Goal: Information Seeking & Learning: Find contact information

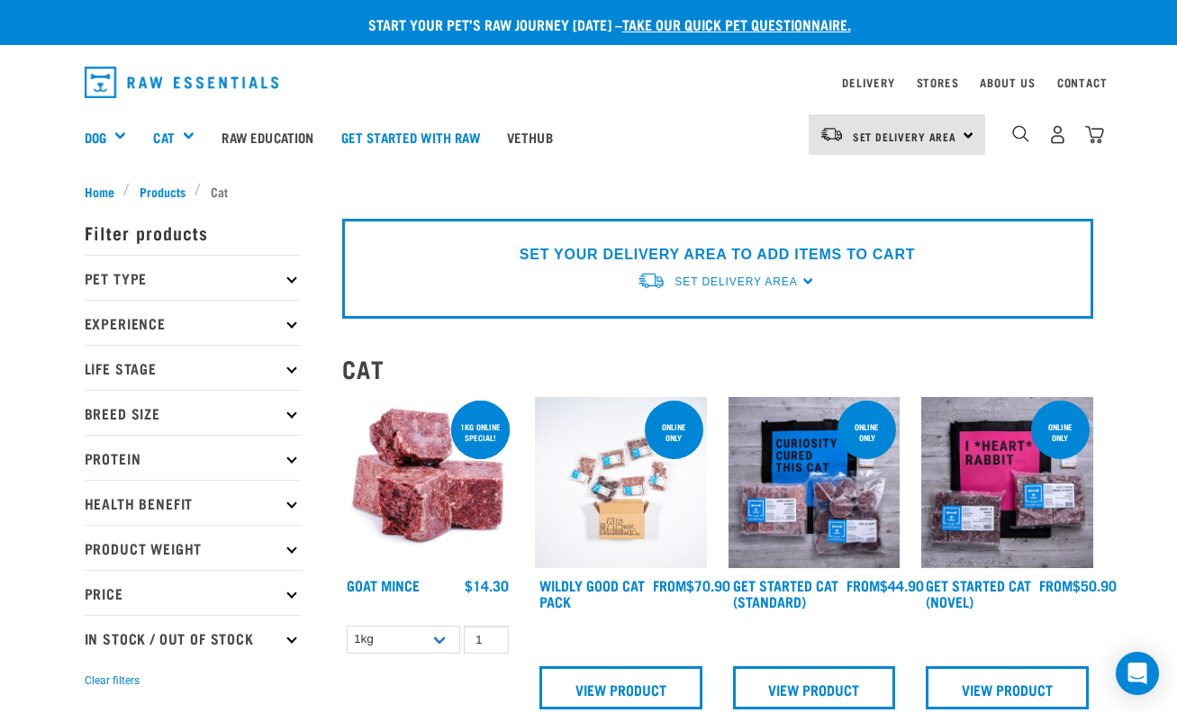
click at [293, 277] on icon at bounding box center [291, 278] width 10 height 10
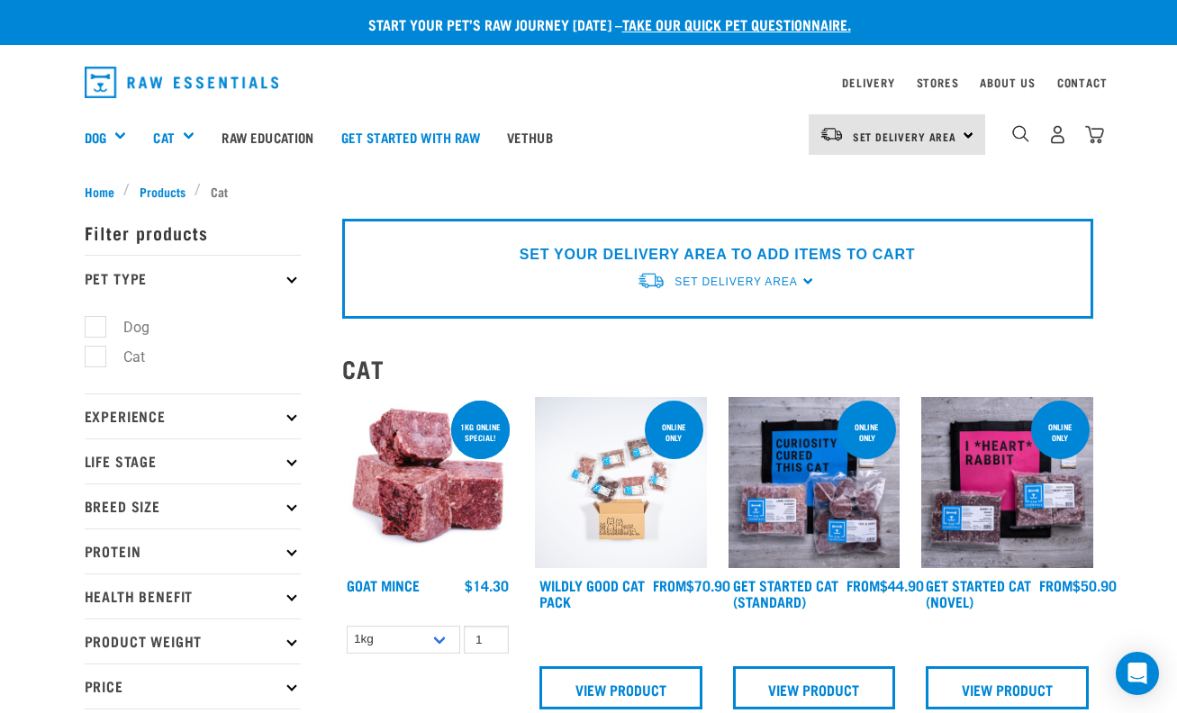
click at [293, 417] on icon at bounding box center [291, 417] width 10 height 10
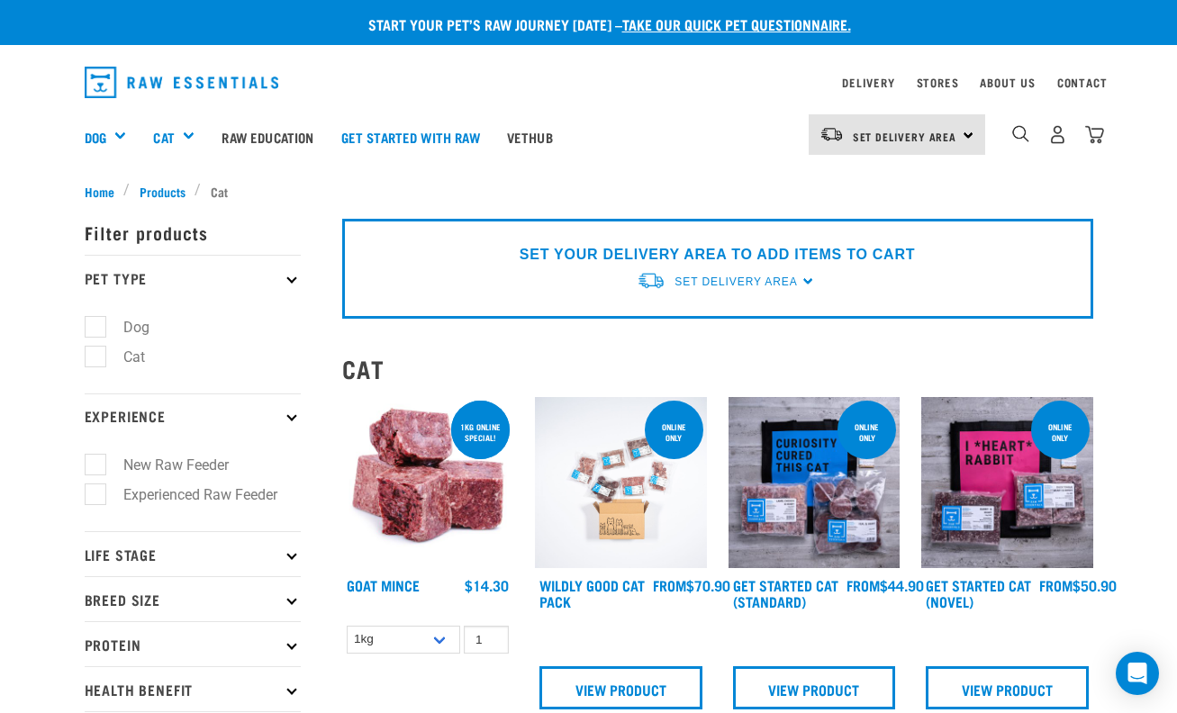
click at [99, 498] on label "Experienced Raw Feeder" at bounding box center [190, 495] width 190 height 23
click at [96, 497] on input "Experienced Raw Feeder" at bounding box center [91, 491] width 12 height 12
checkbox input "true"
click at [289, 554] on icon at bounding box center [291, 554] width 10 height 10
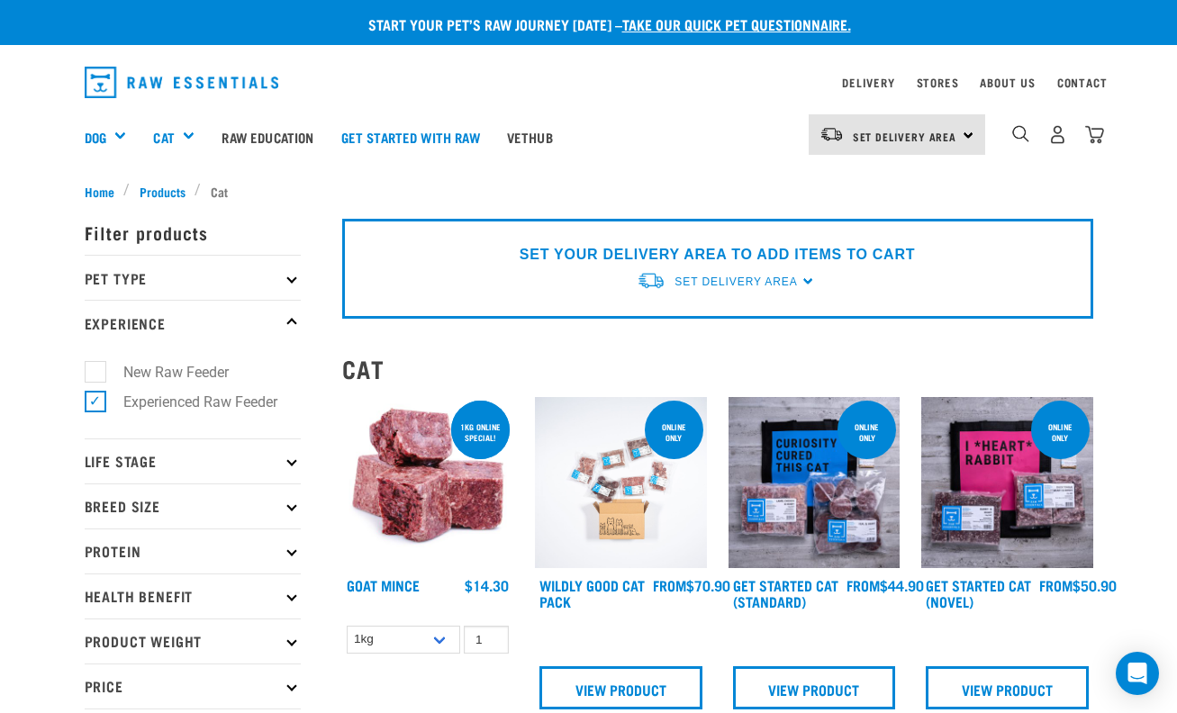
click at [290, 459] on icon at bounding box center [291, 462] width 10 height 10
click at [95, 509] on label "Cat" at bounding box center [124, 510] width 58 height 23
click at [95, 509] on input "Cat" at bounding box center [91, 508] width 12 height 12
checkbox input "true"
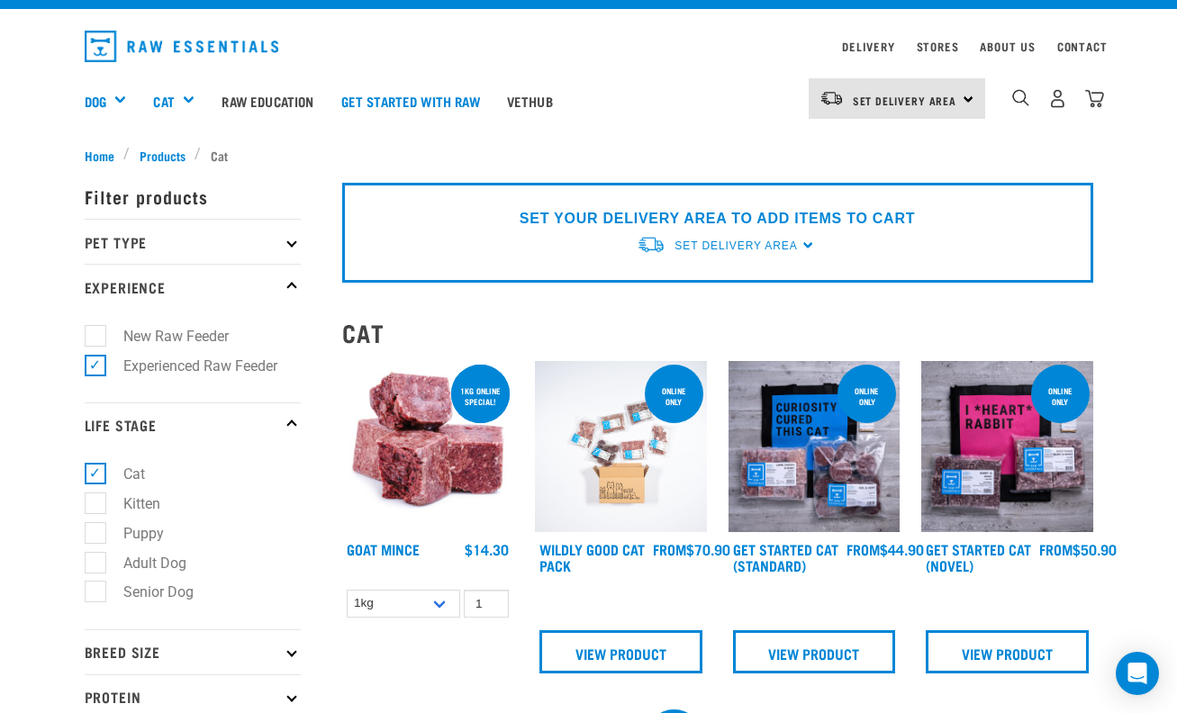
click at [291, 651] on icon at bounding box center [291, 652] width 10 height 10
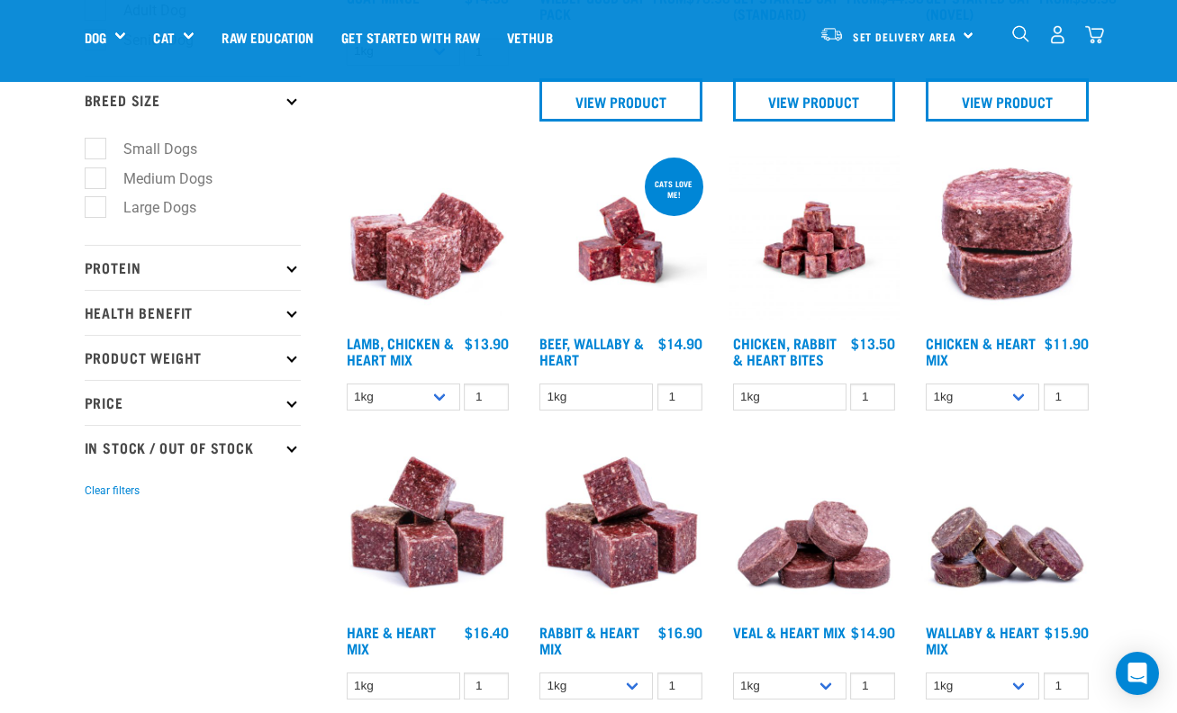
scroll to position [468, 0]
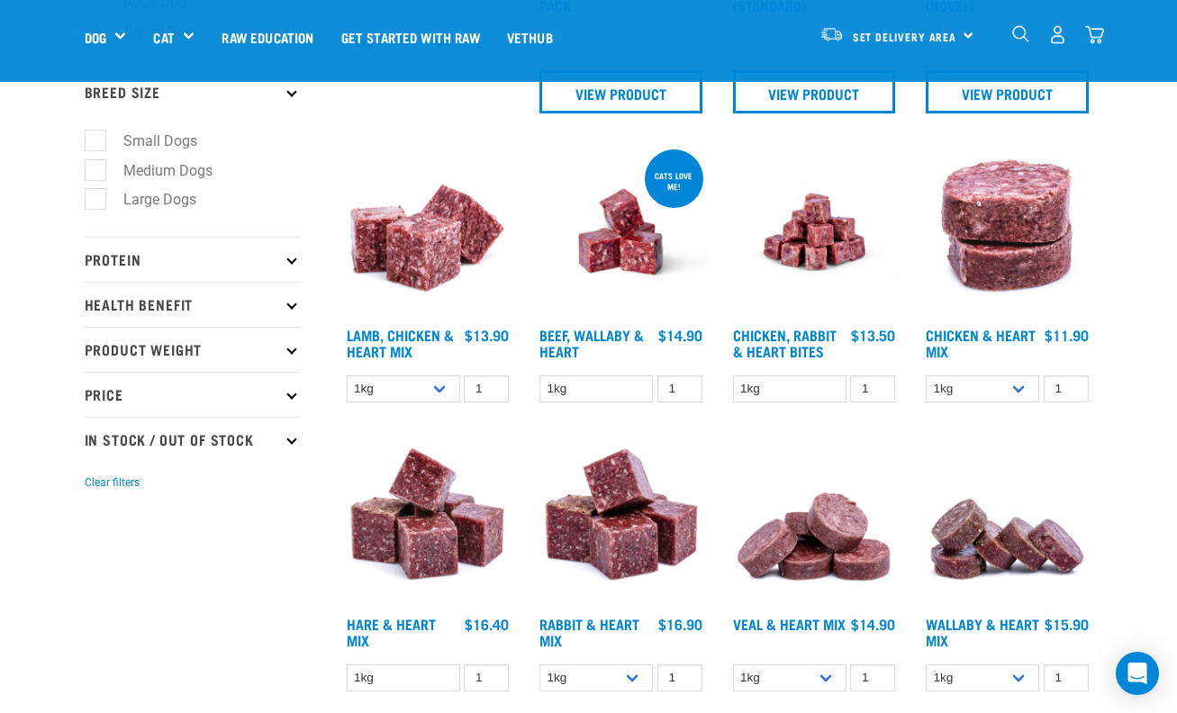
click at [291, 261] on icon at bounding box center [291, 259] width 10 height 10
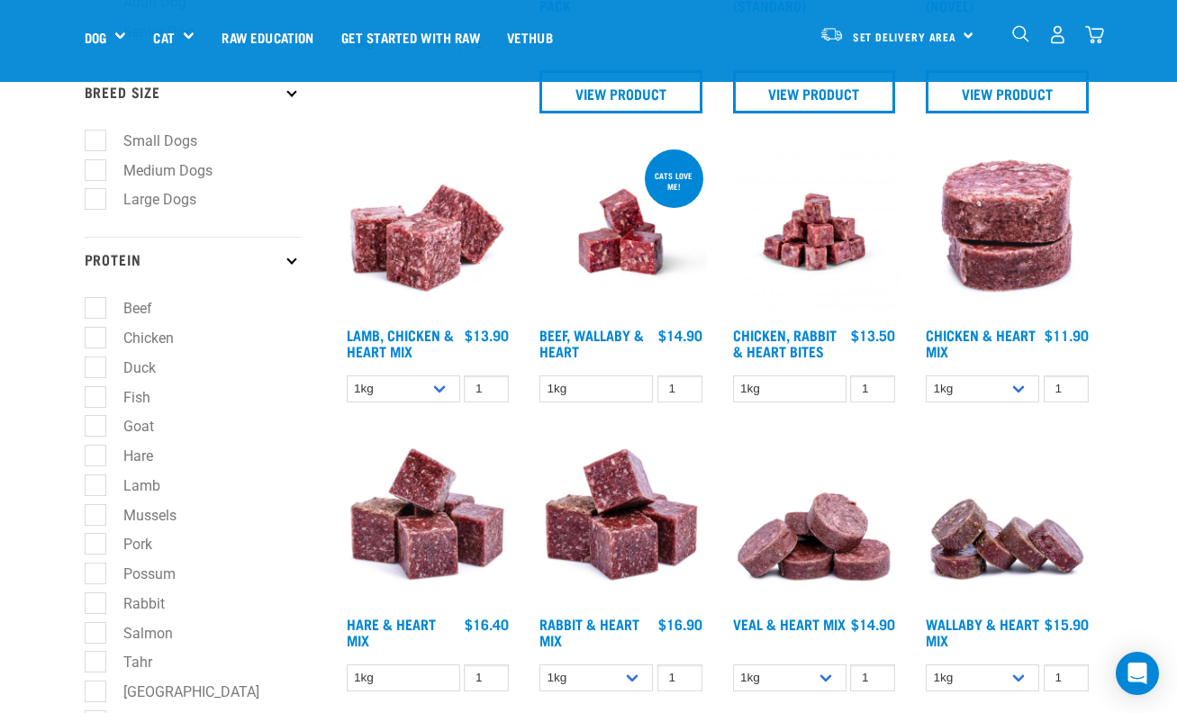
click at [95, 343] on label "Chicken" at bounding box center [138, 338] width 86 height 23
click at [93, 340] on input "Chicken" at bounding box center [91, 335] width 12 height 12
checkbox input "true"
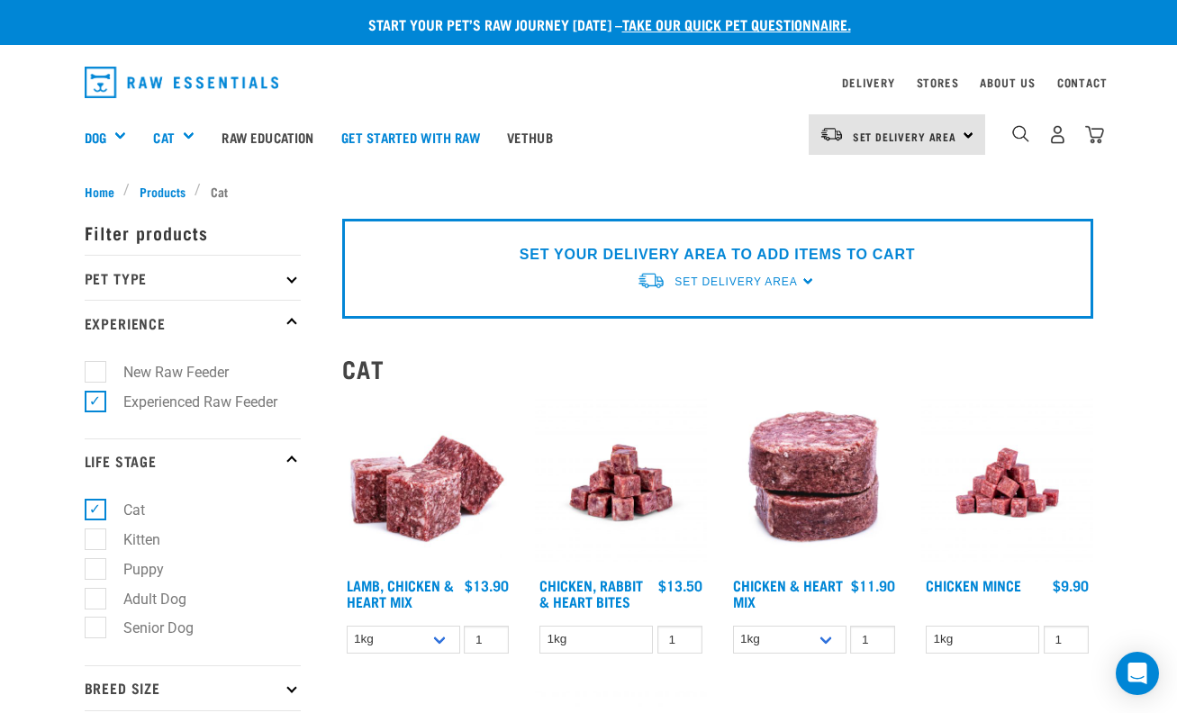
click at [804, 278] on div "SET YOUR DELIVERY AREA TO ADD ITEMS TO CART Set Delivery Area North Island Sout…" at bounding box center [717, 269] width 751 height 100
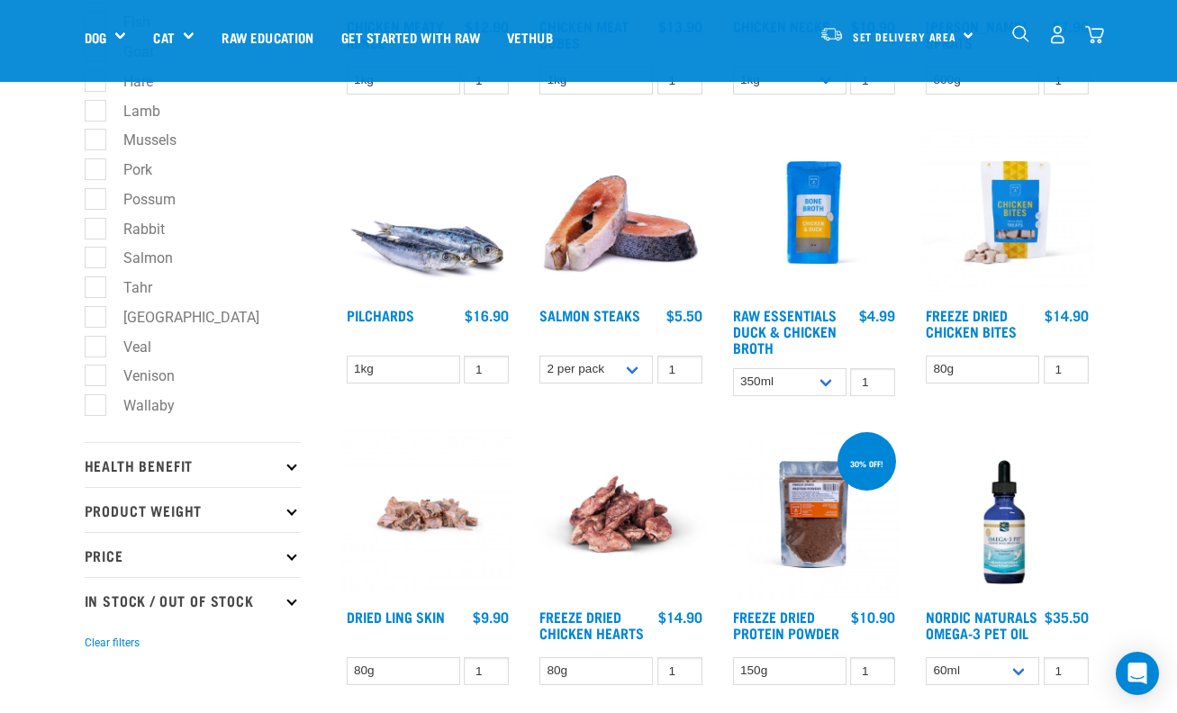
scroll to position [757, 0]
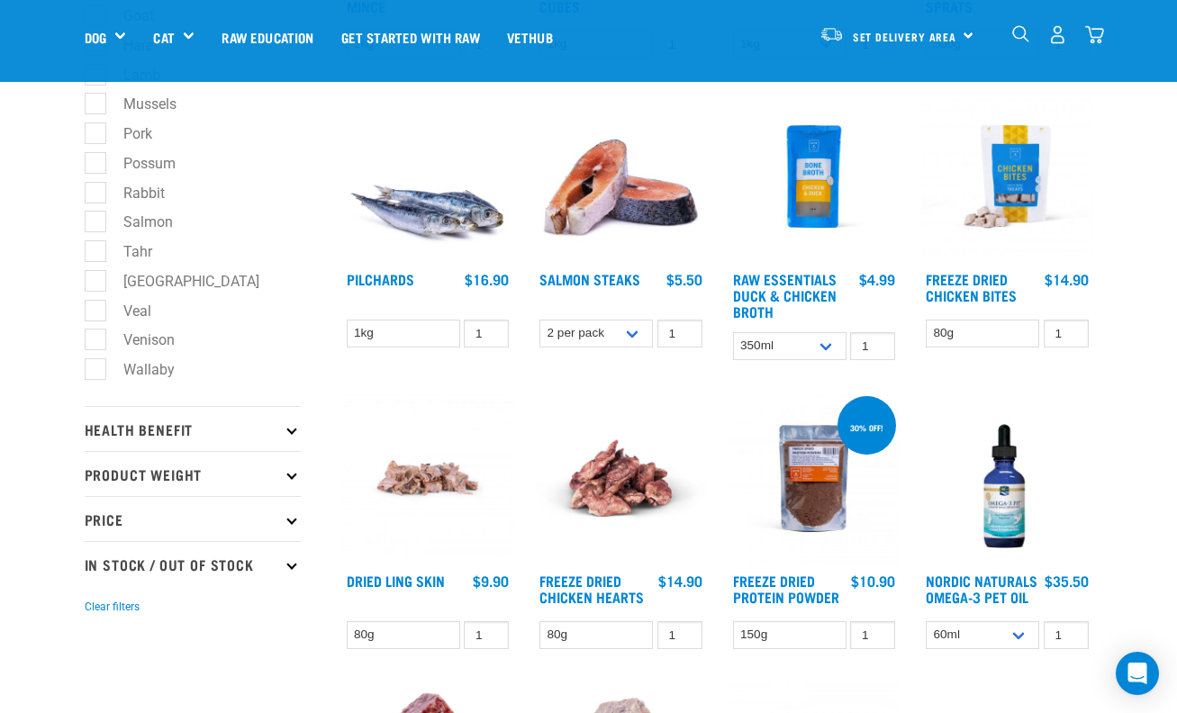
click at [291, 479] on icon at bounding box center [291, 474] width 10 height 10
click at [98, 562] on label "1kg" at bounding box center [124, 553] width 59 height 23
click at [96, 556] on input "1kg" at bounding box center [91, 550] width 12 height 12
checkbox input "true"
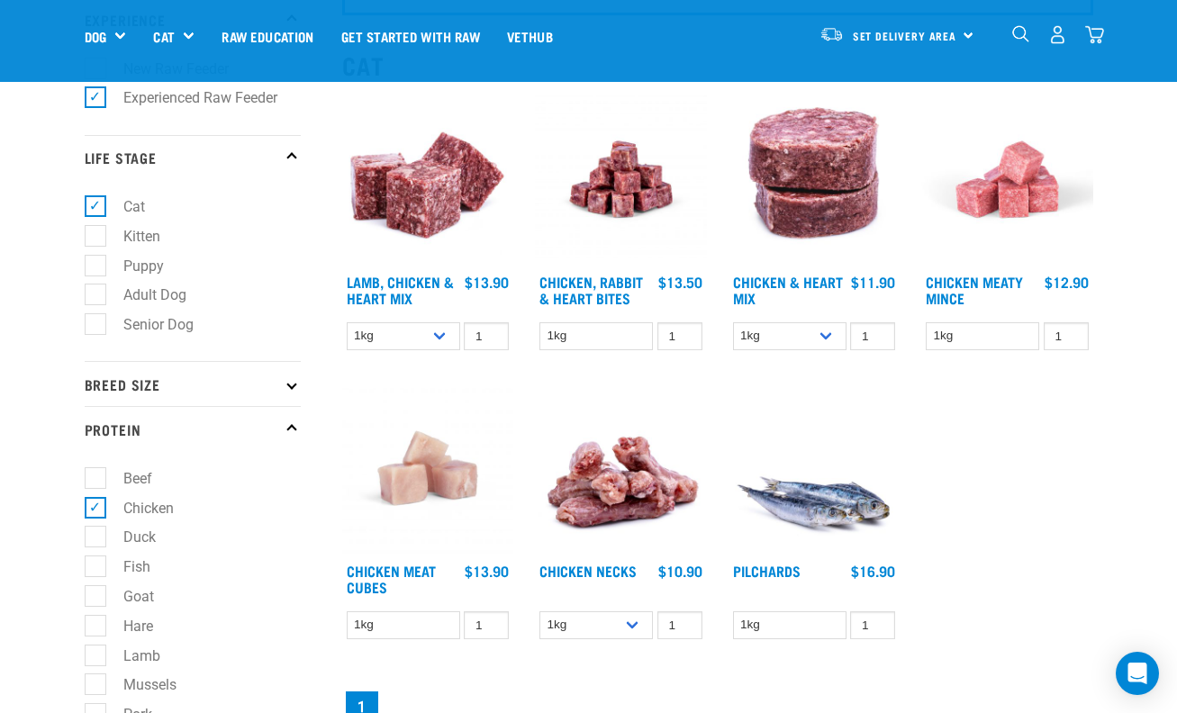
scroll to position [180, 0]
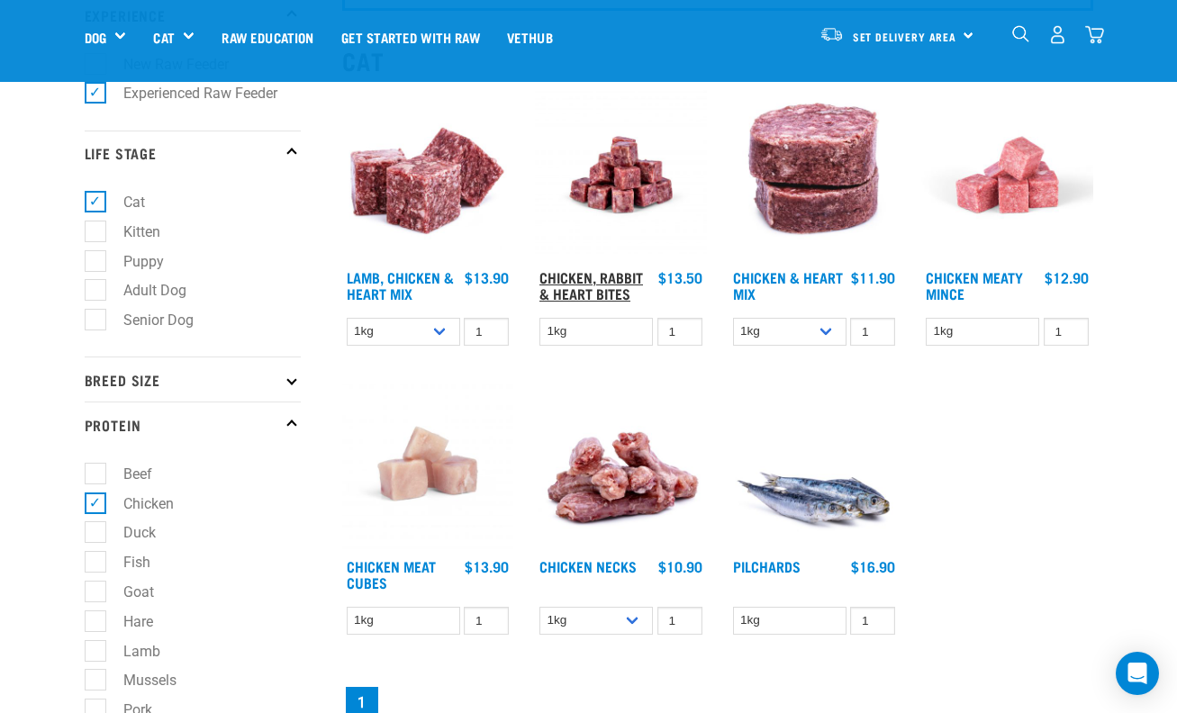
click at [606, 273] on link "Chicken, Rabbit & Heart Bites" at bounding box center [591, 285] width 104 height 24
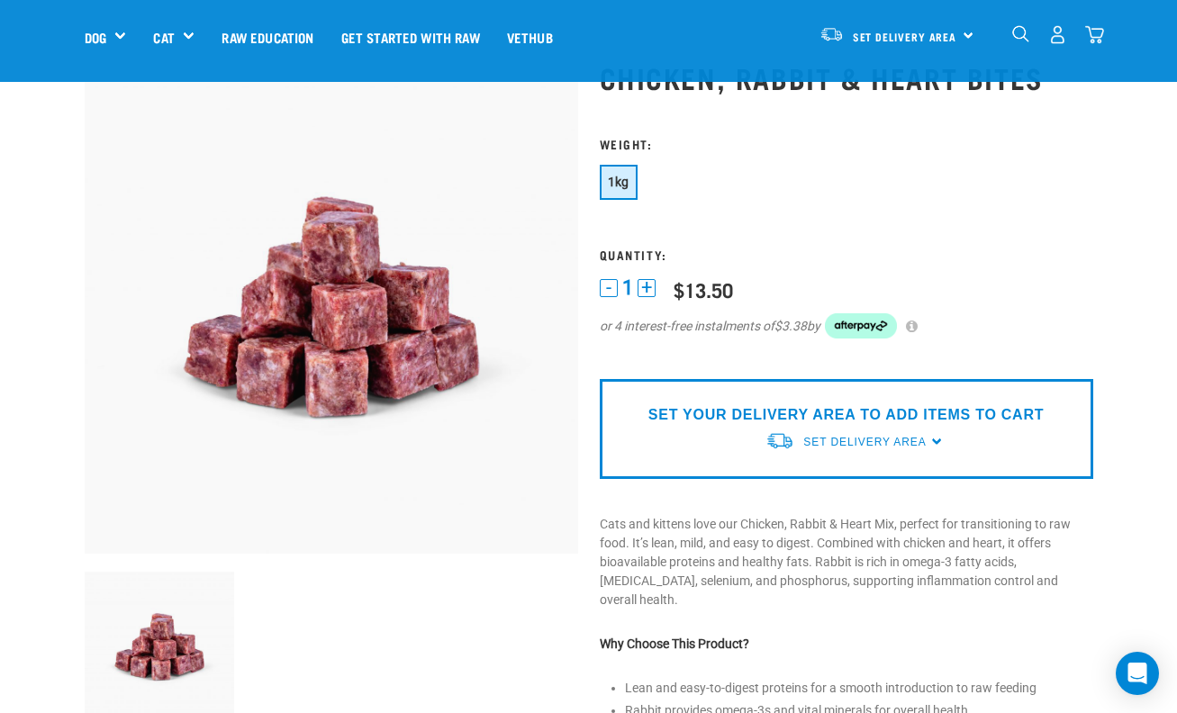
scroll to position [36, 0]
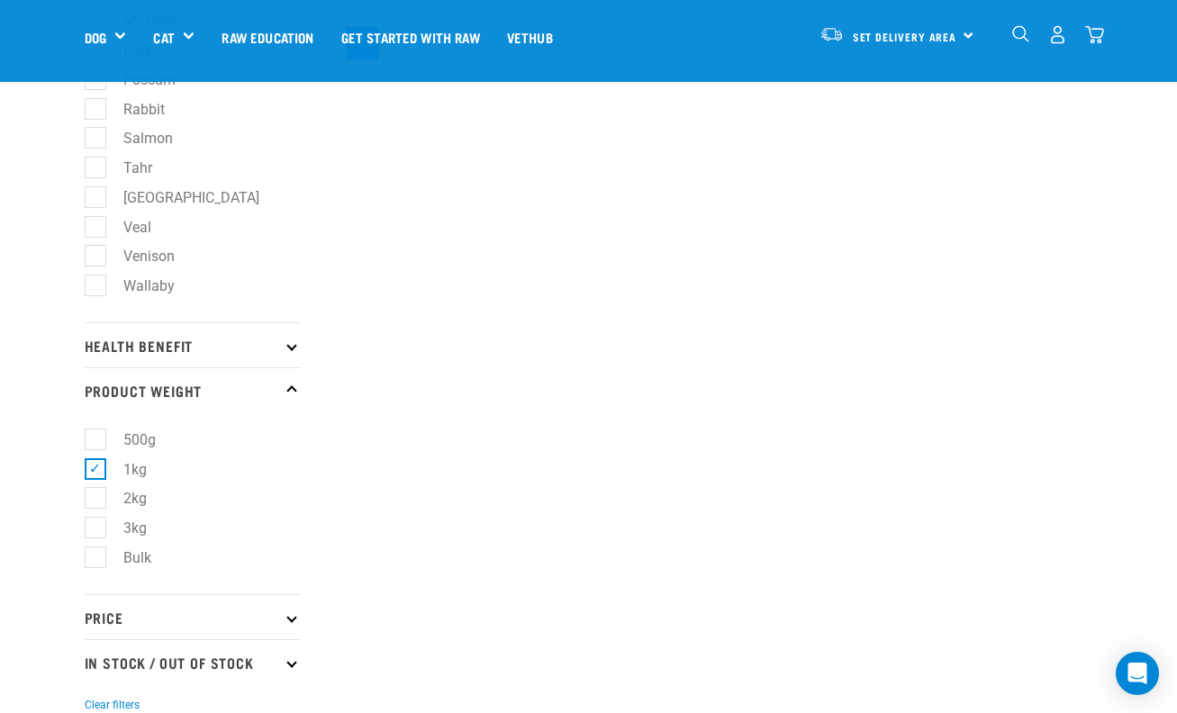
scroll to position [904, 0]
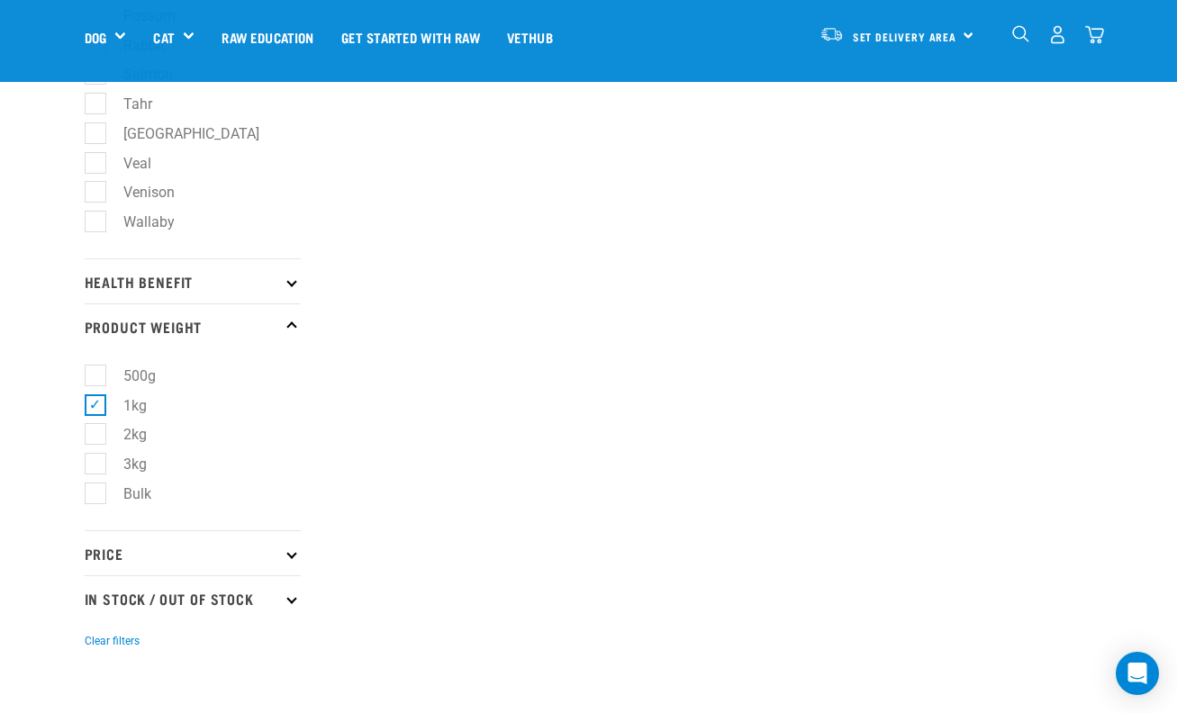
click at [99, 442] on label "2kg" at bounding box center [124, 434] width 59 height 23
click at [96, 438] on input "2kg" at bounding box center [91, 432] width 12 height 12
checkbox input "true"
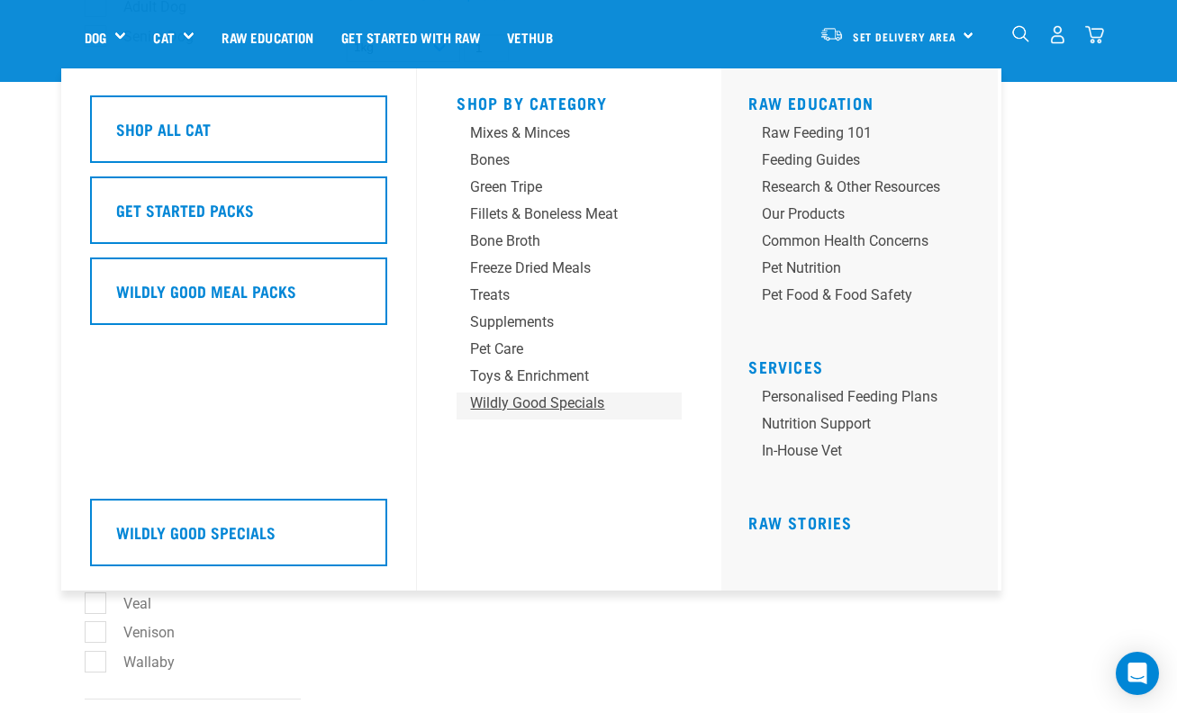
scroll to position [468, 0]
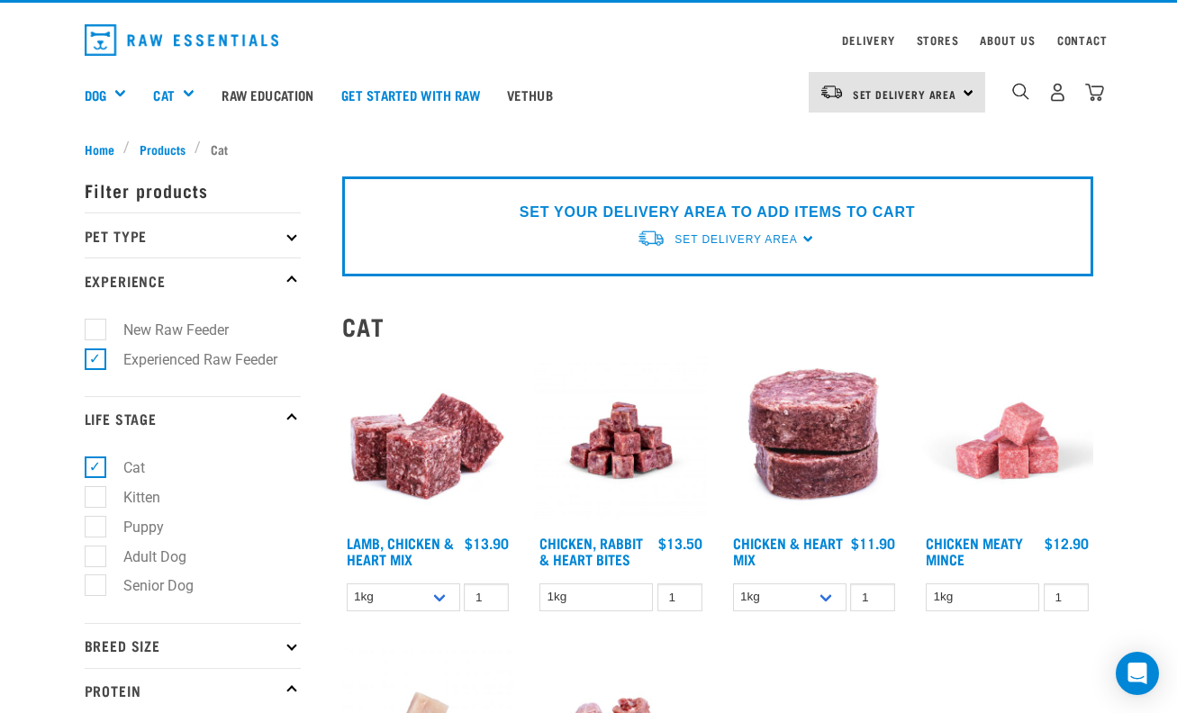
scroll to position [40, 0]
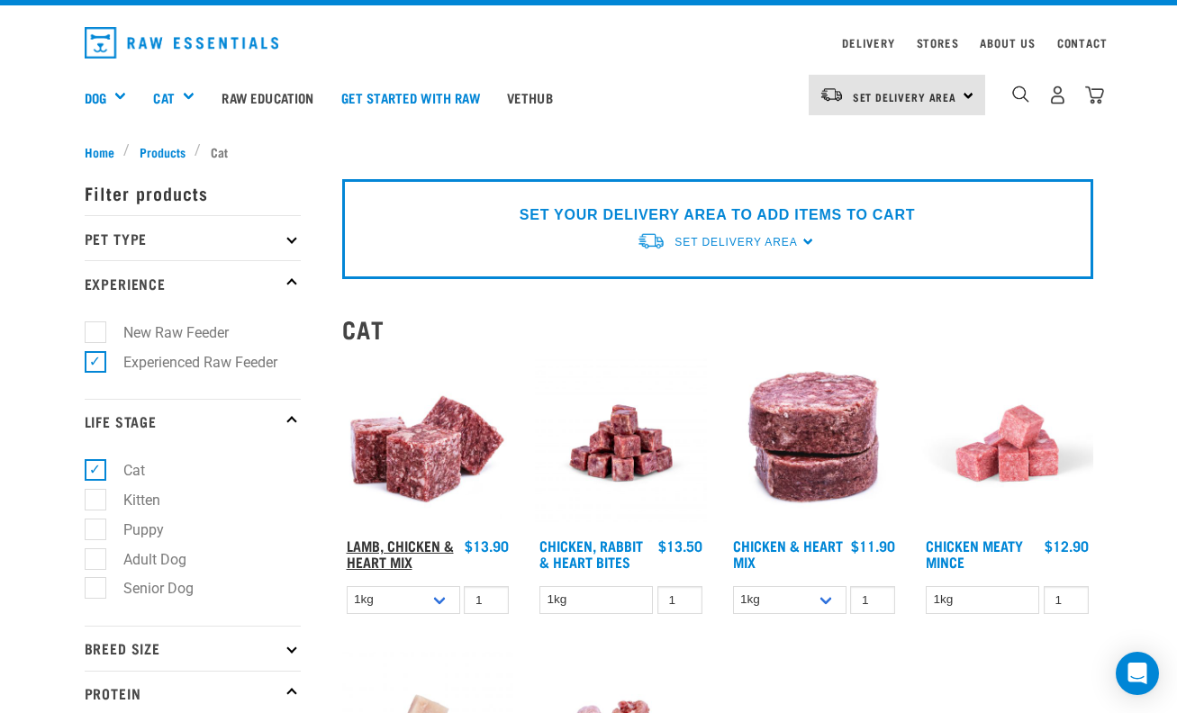
click at [399, 541] on link "Lamb, Chicken & Heart Mix" at bounding box center [400, 553] width 107 height 24
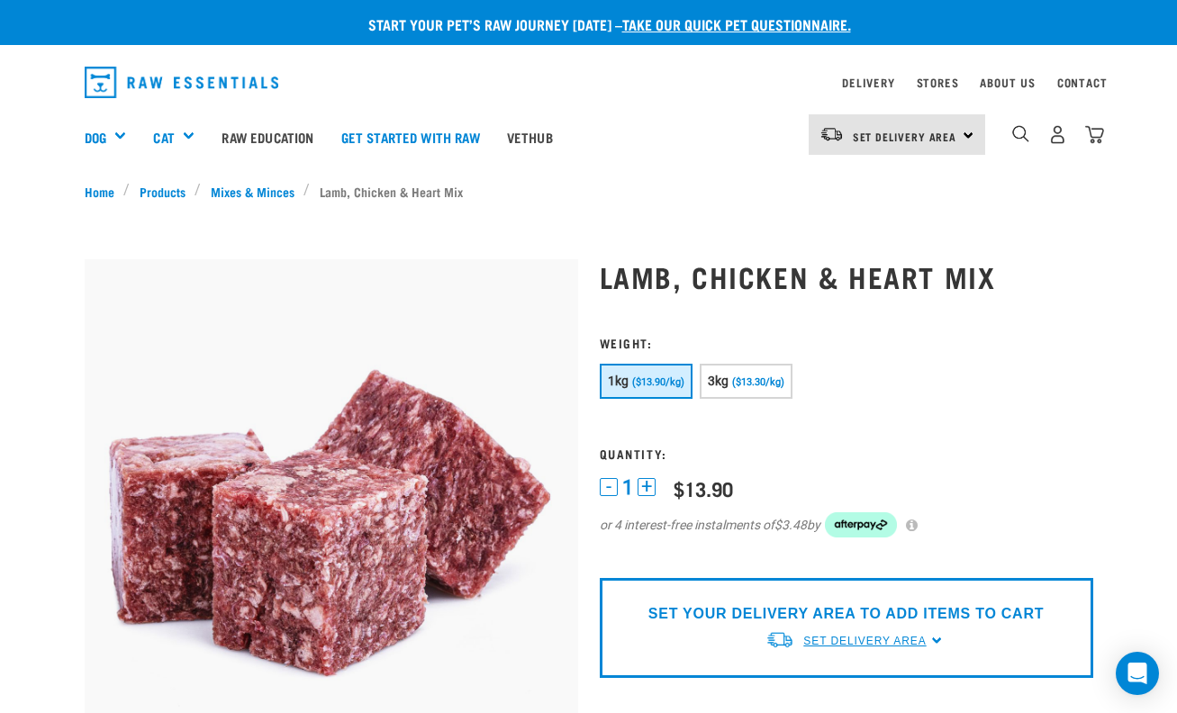
click at [893, 641] on span "Set Delivery Area" at bounding box center [864, 641] width 122 height 13
click at [805, 686] on link "[GEOGRAPHIC_DATA]" at bounding box center [855, 683] width 179 height 30
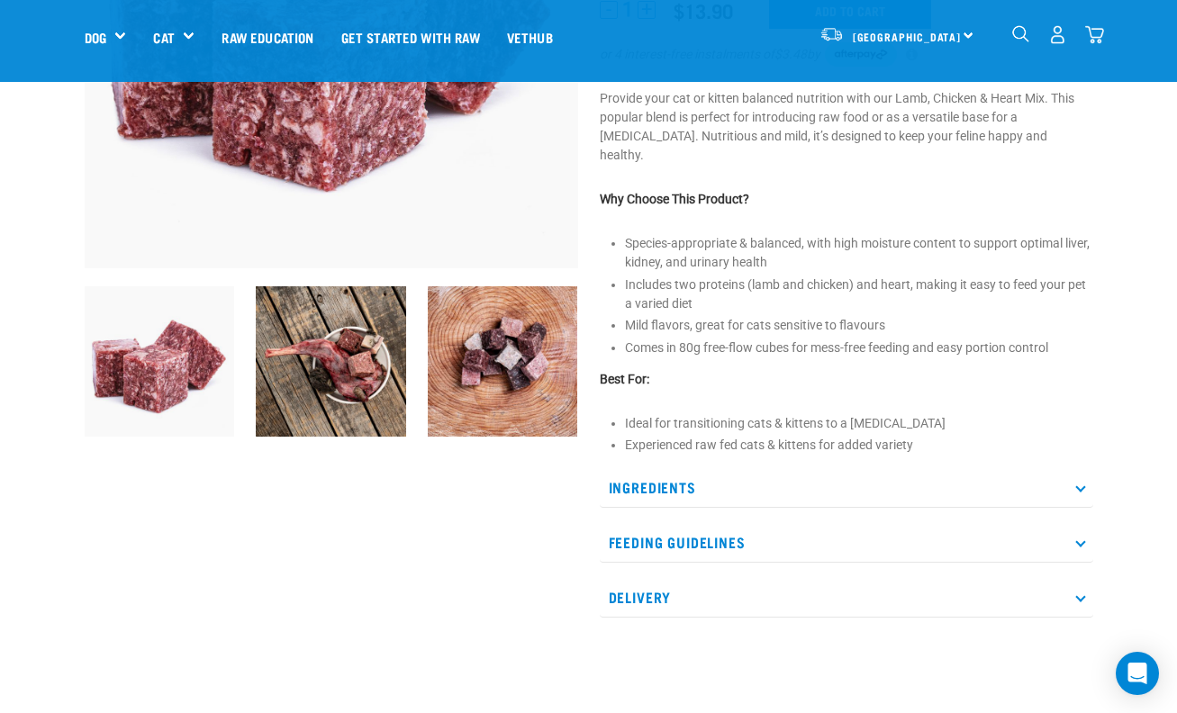
scroll to position [360, 0]
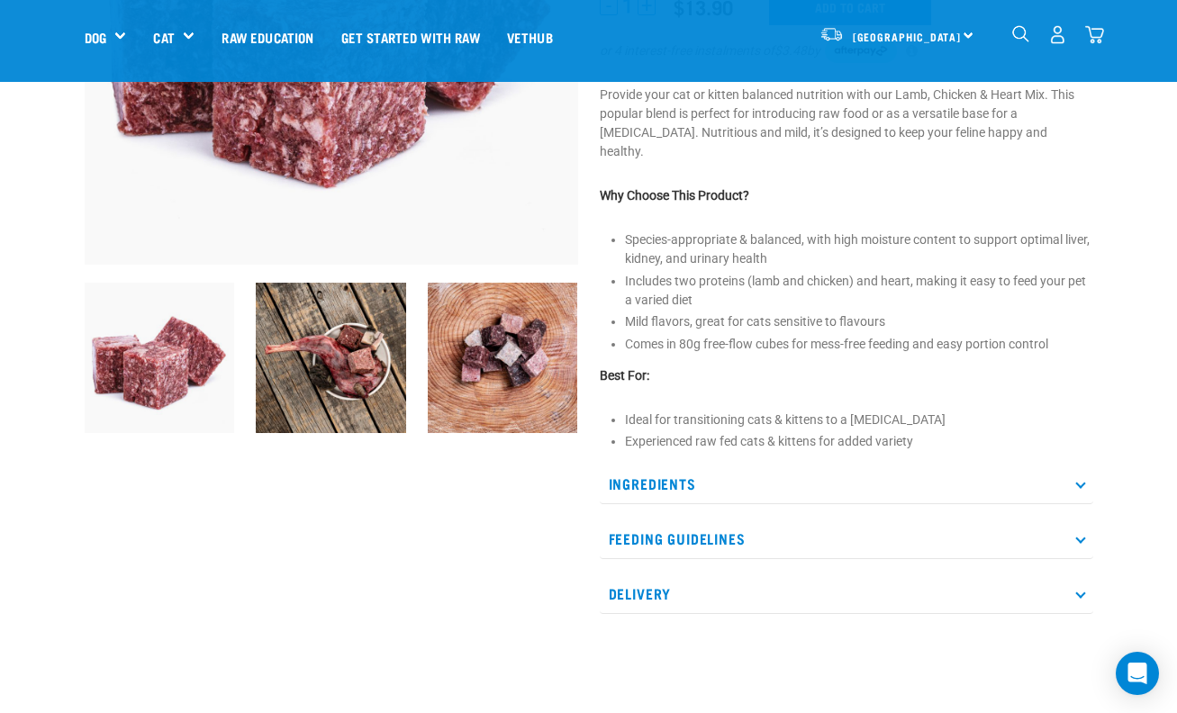
click at [1077, 479] on icon at bounding box center [1080, 484] width 10 height 10
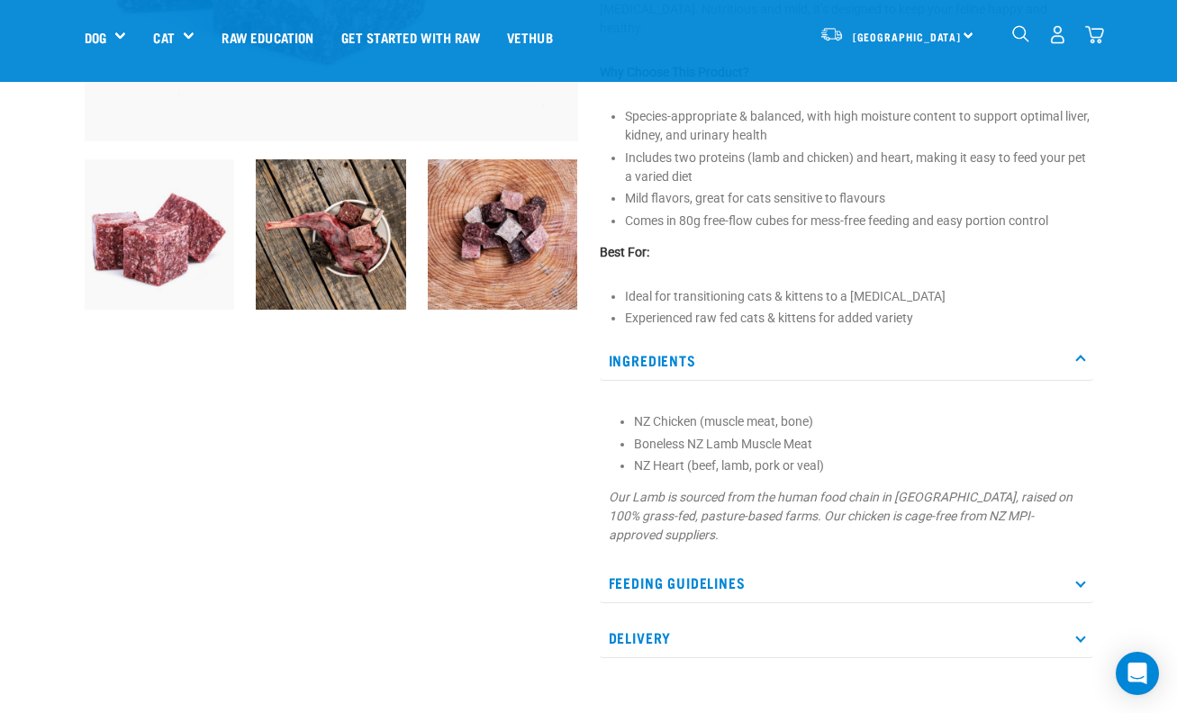
scroll to position [504, 0]
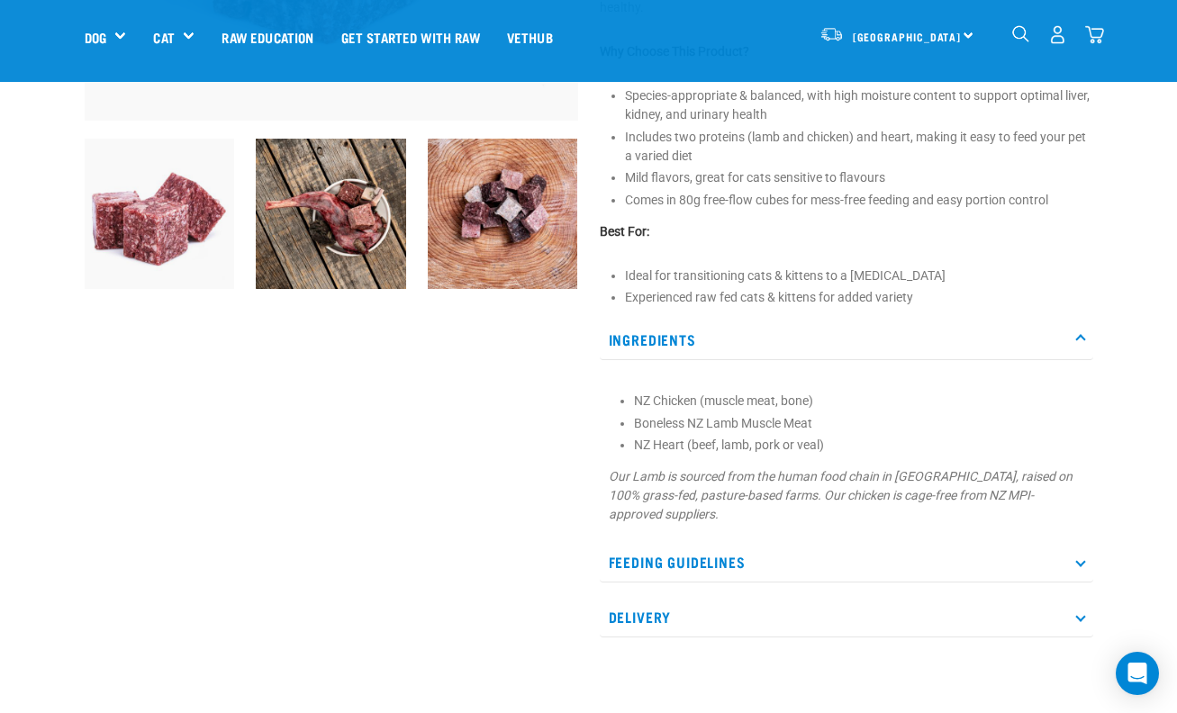
click at [1082, 557] on icon at bounding box center [1080, 562] width 10 height 10
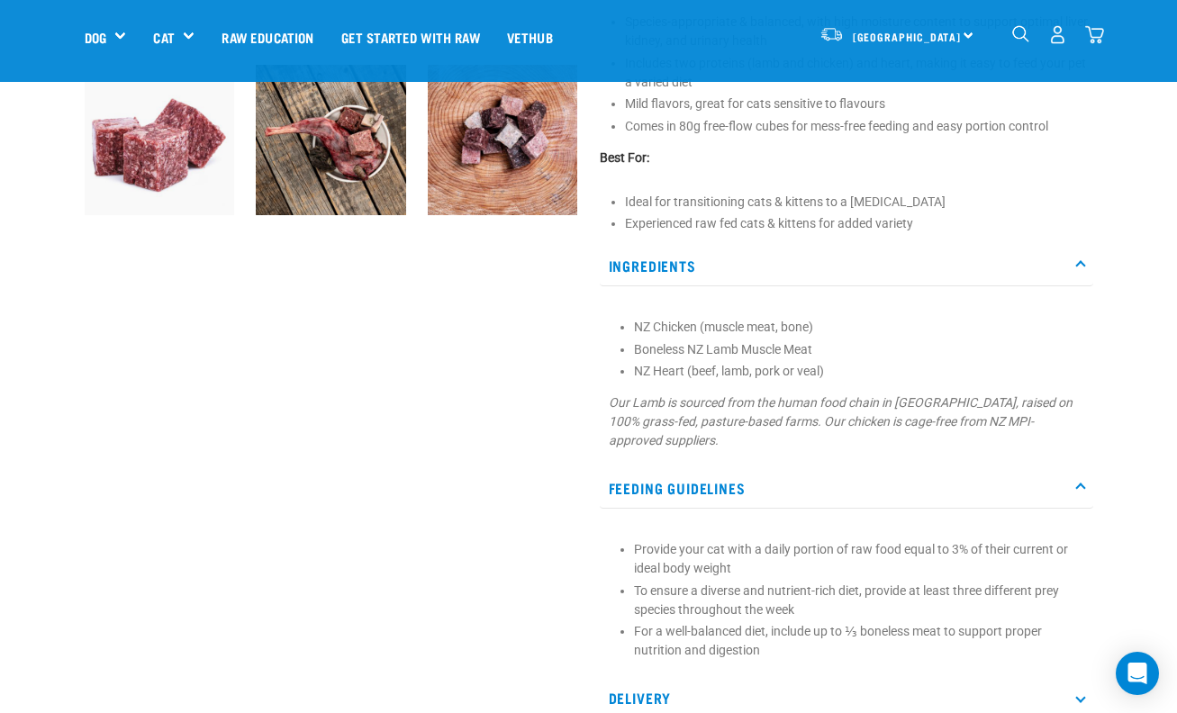
scroll to position [648, 0]
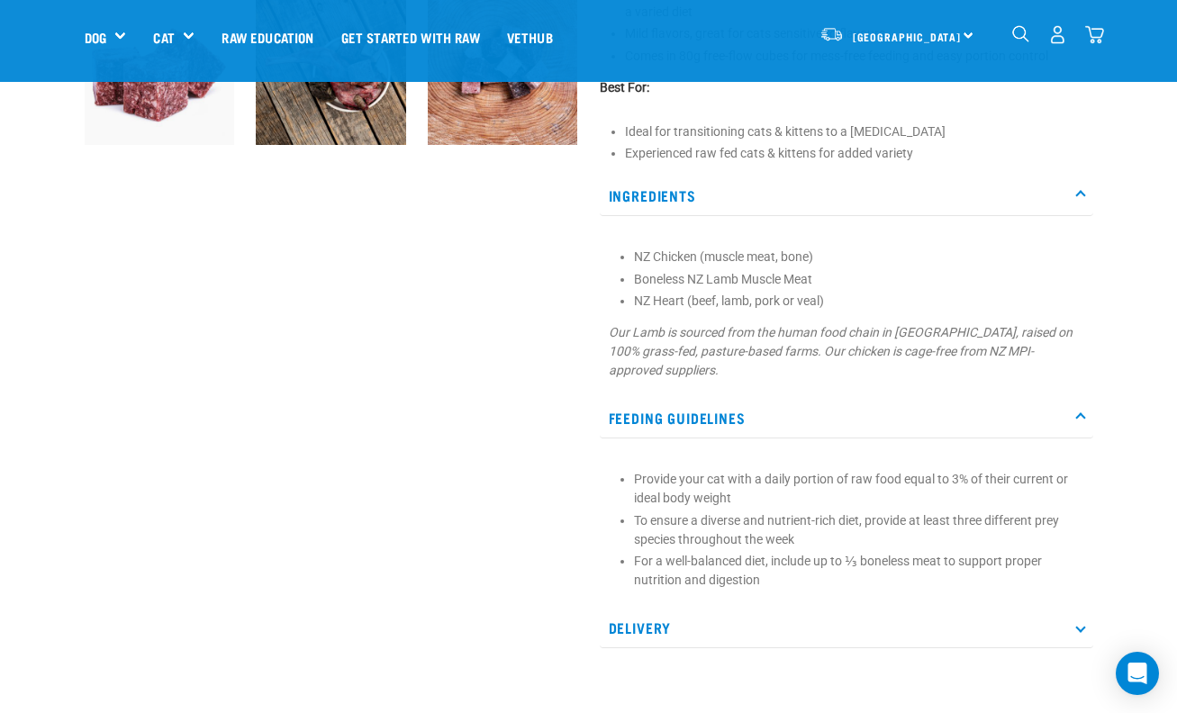
click at [1081, 623] on icon at bounding box center [1080, 628] width 10 height 10
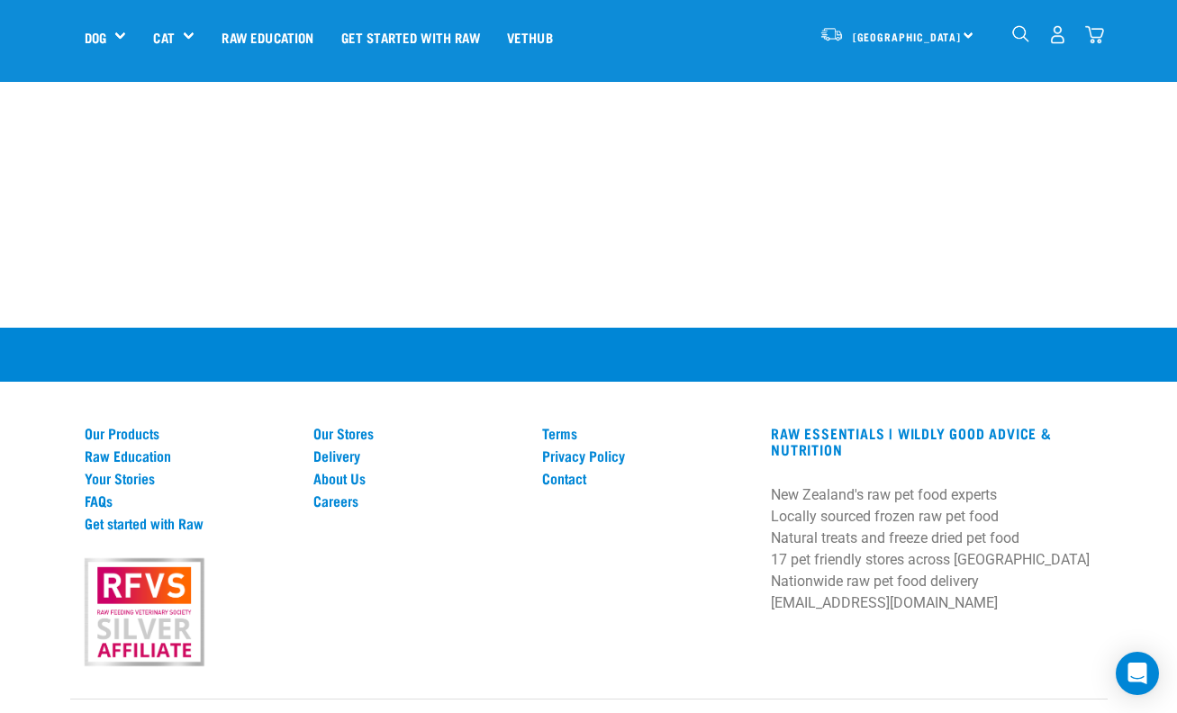
scroll to position [2568, 0]
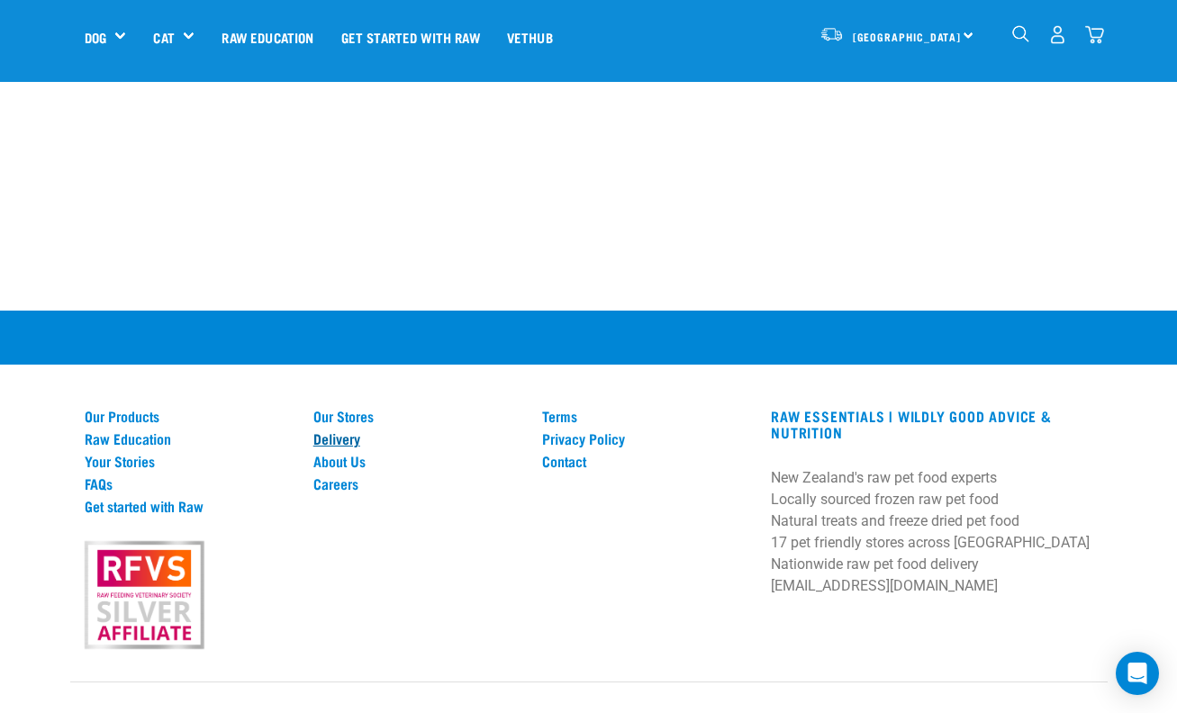
click at [339, 431] on link "Delivery" at bounding box center [416, 439] width 207 height 16
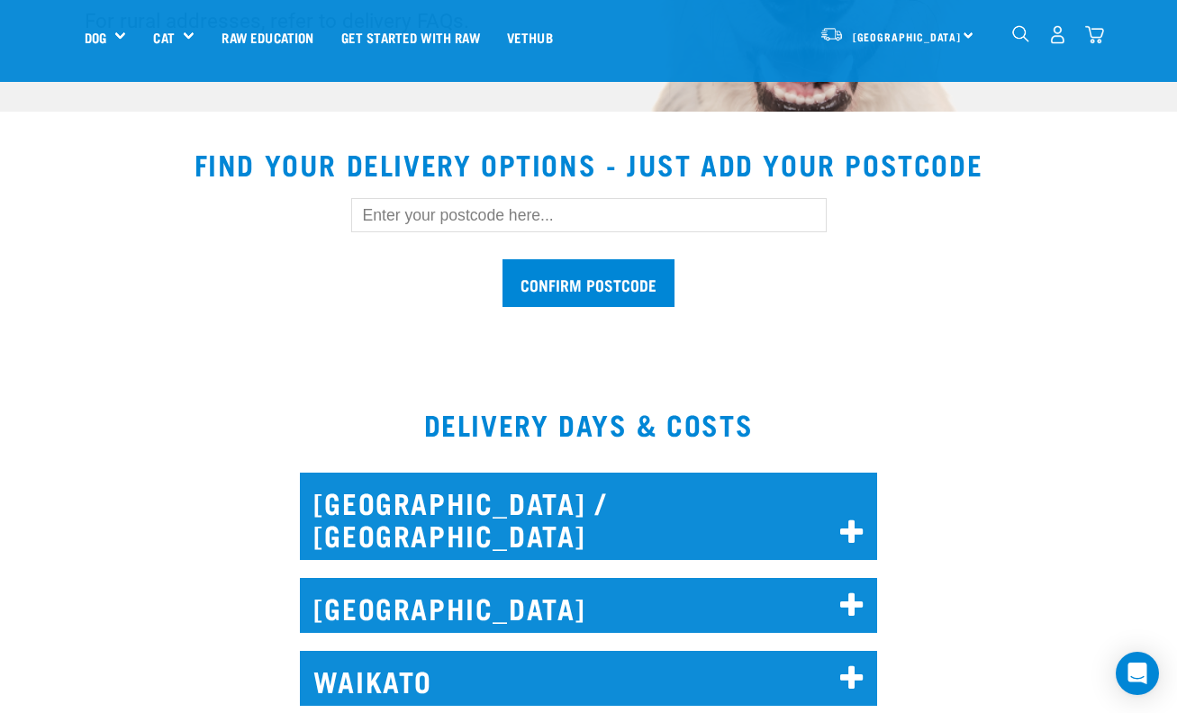
scroll to position [504, 0]
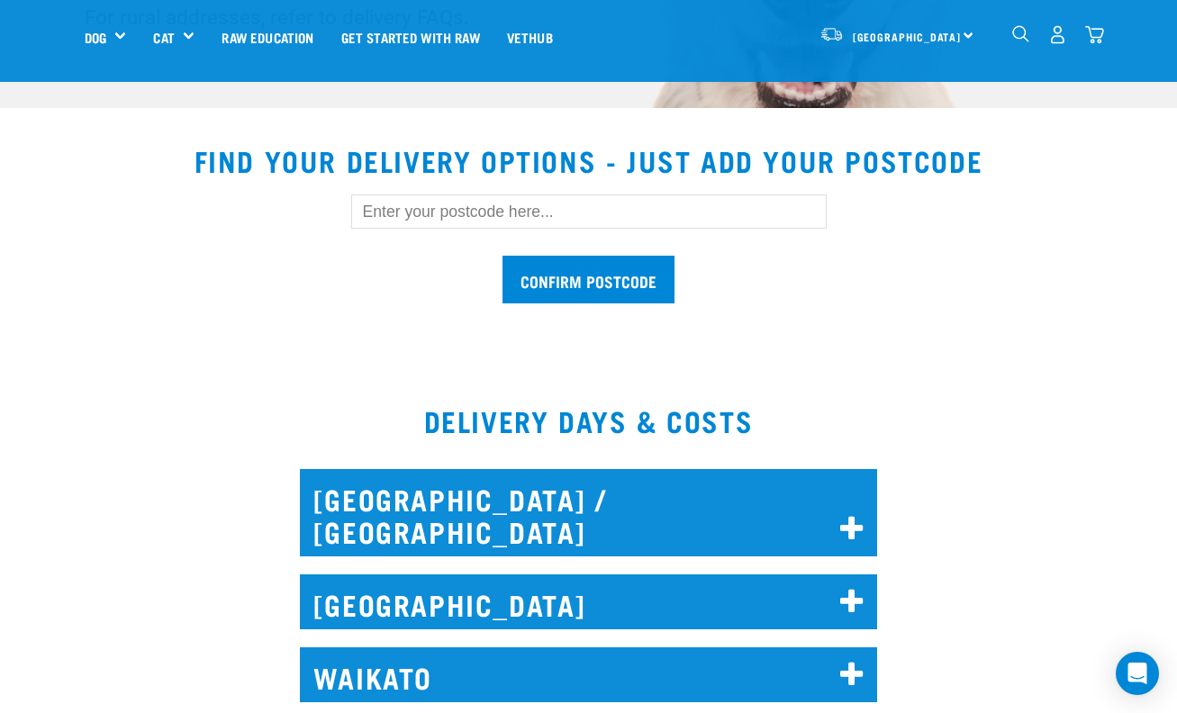
click at [561, 204] on input "text" at bounding box center [589, 212] width 476 height 34
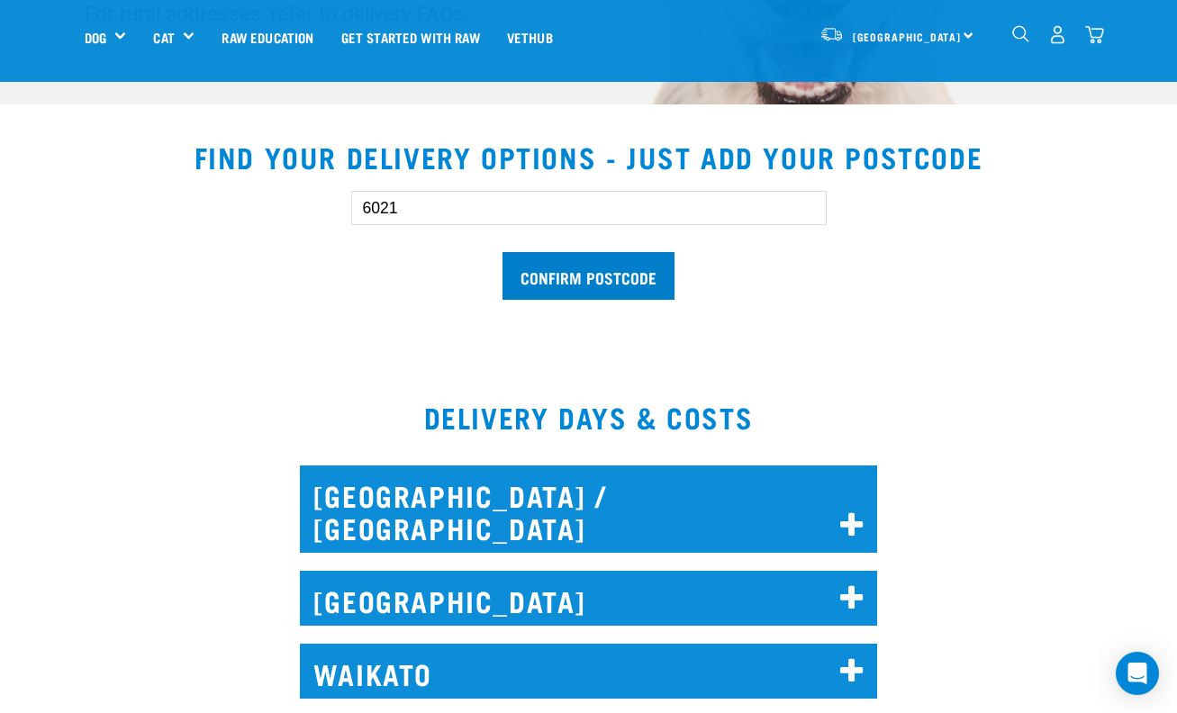
type input "6021"
click at [578, 267] on input "Confirm postcode" at bounding box center [589, 276] width 172 height 48
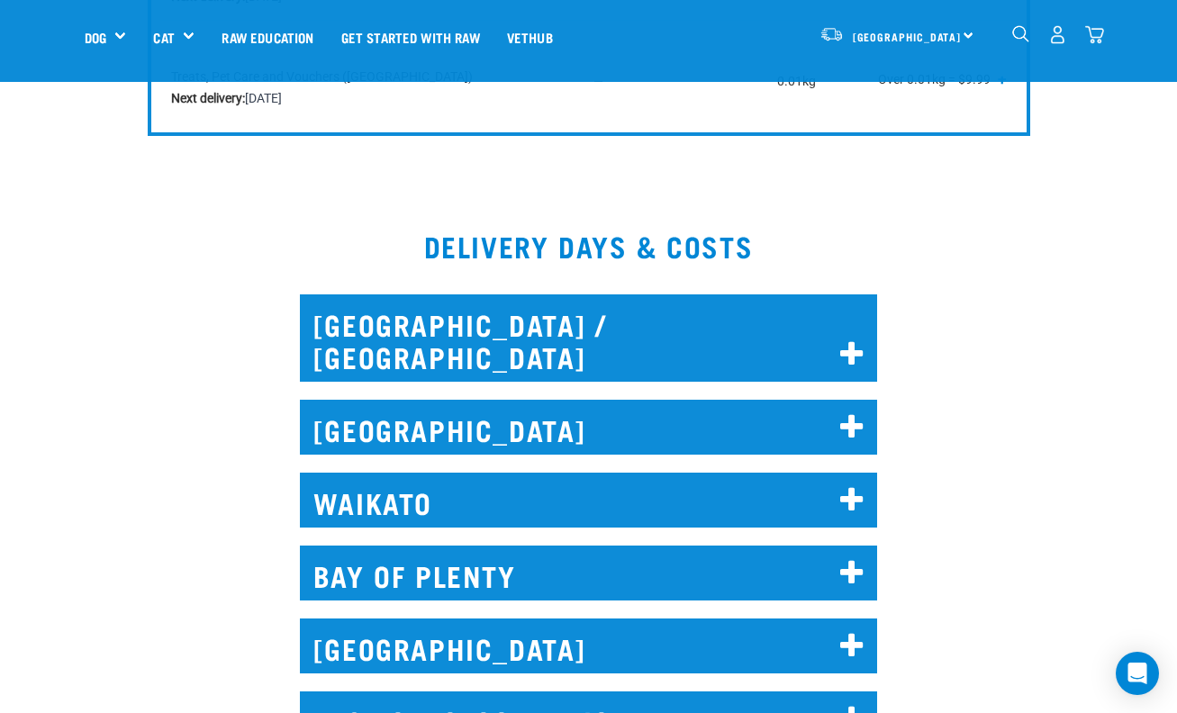
scroll to position [1337, 0]
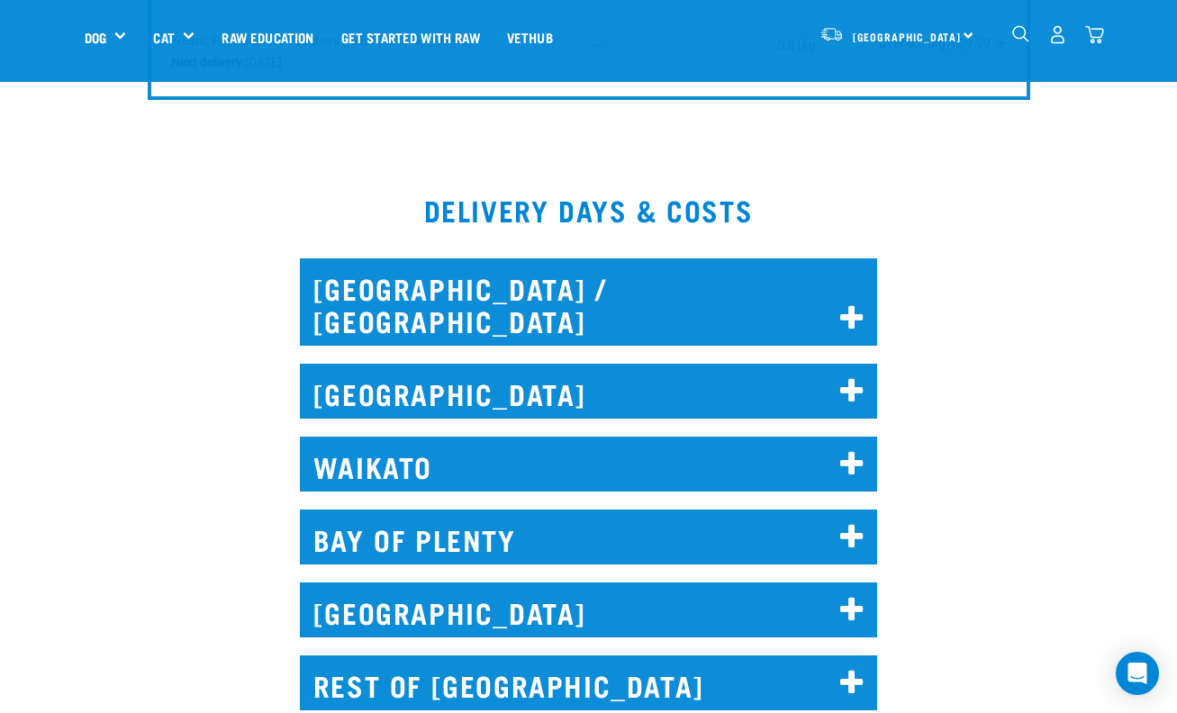
click at [851, 596] on icon at bounding box center [852, 610] width 24 height 29
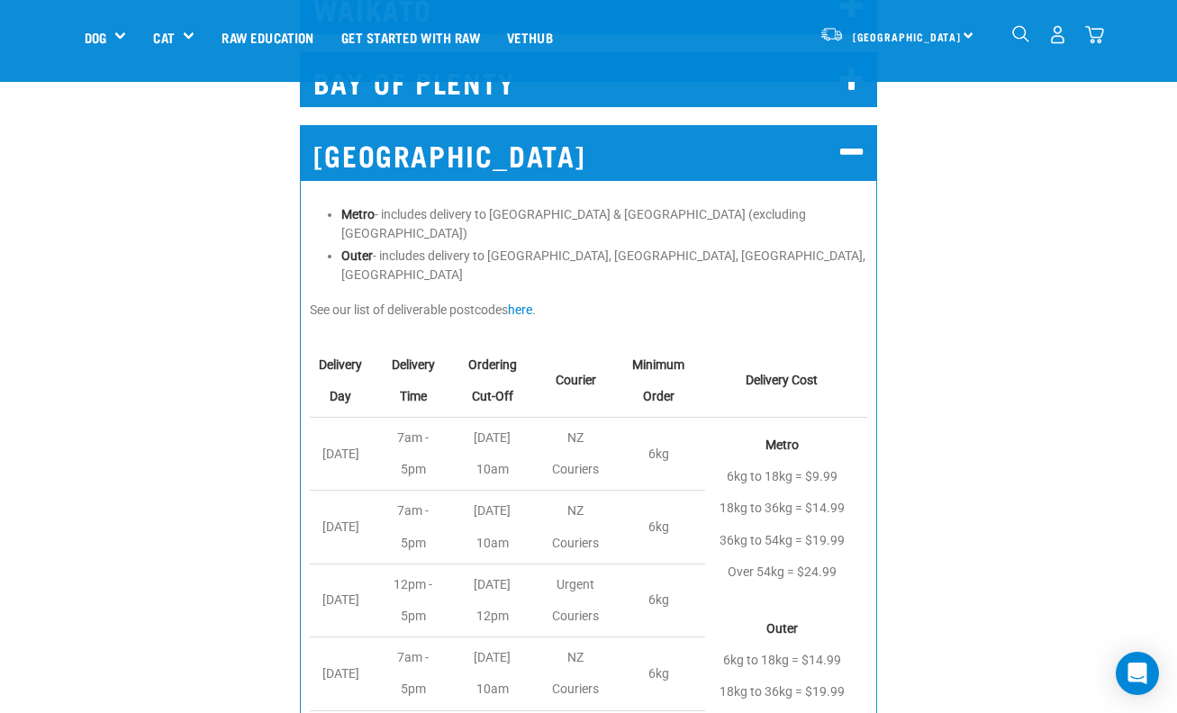
scroll to position [1805, 0]
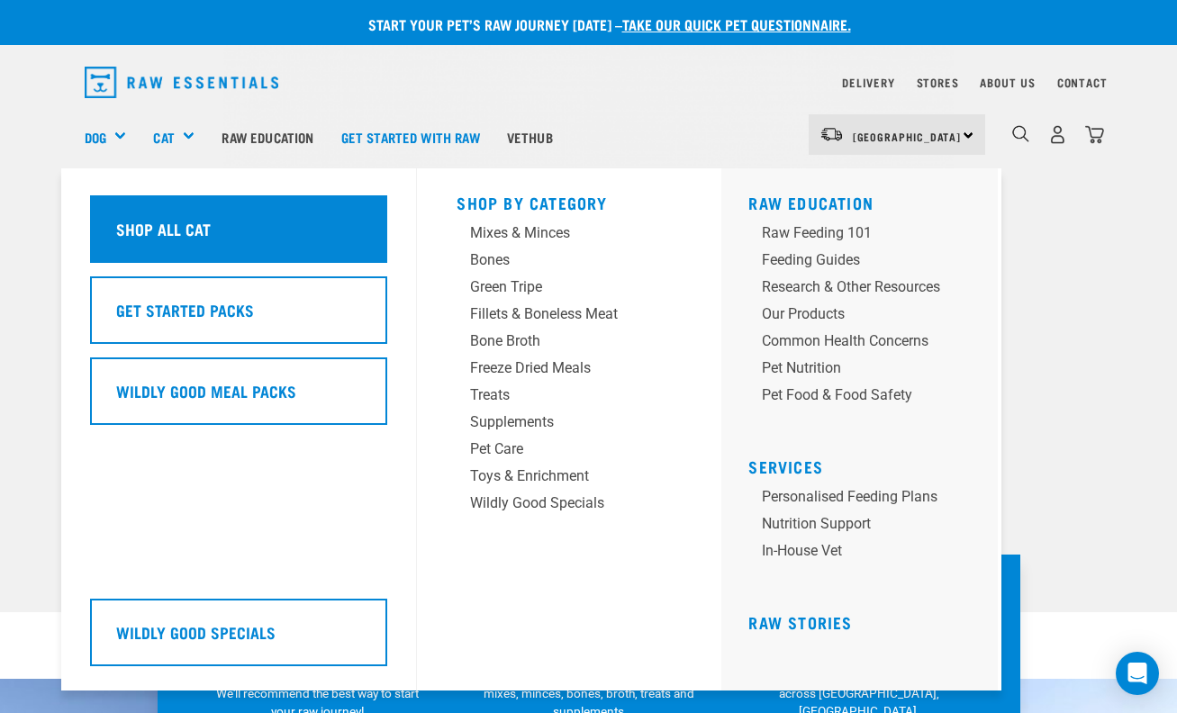
click at [161, 225] on h5 "Shop All Cat" at bounding box center [163, 228] width 95 height 23
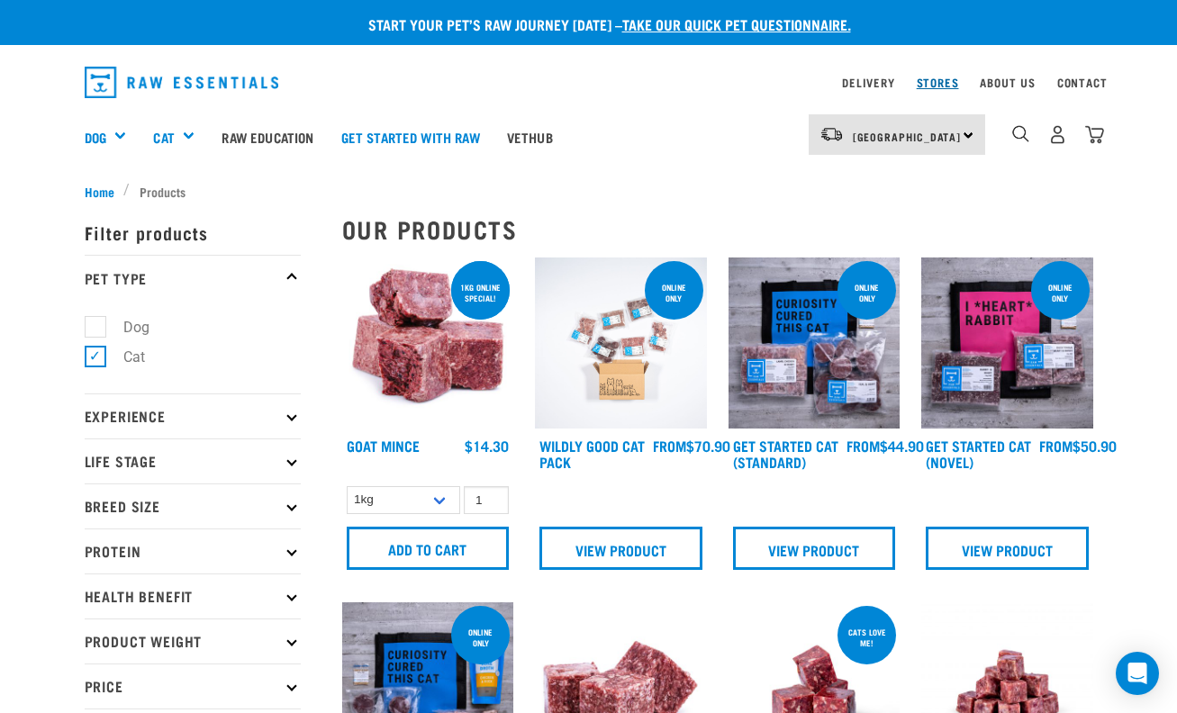
click at [935, 80] on link "Stores" at bounding box center [938, 82] width 42 height 6
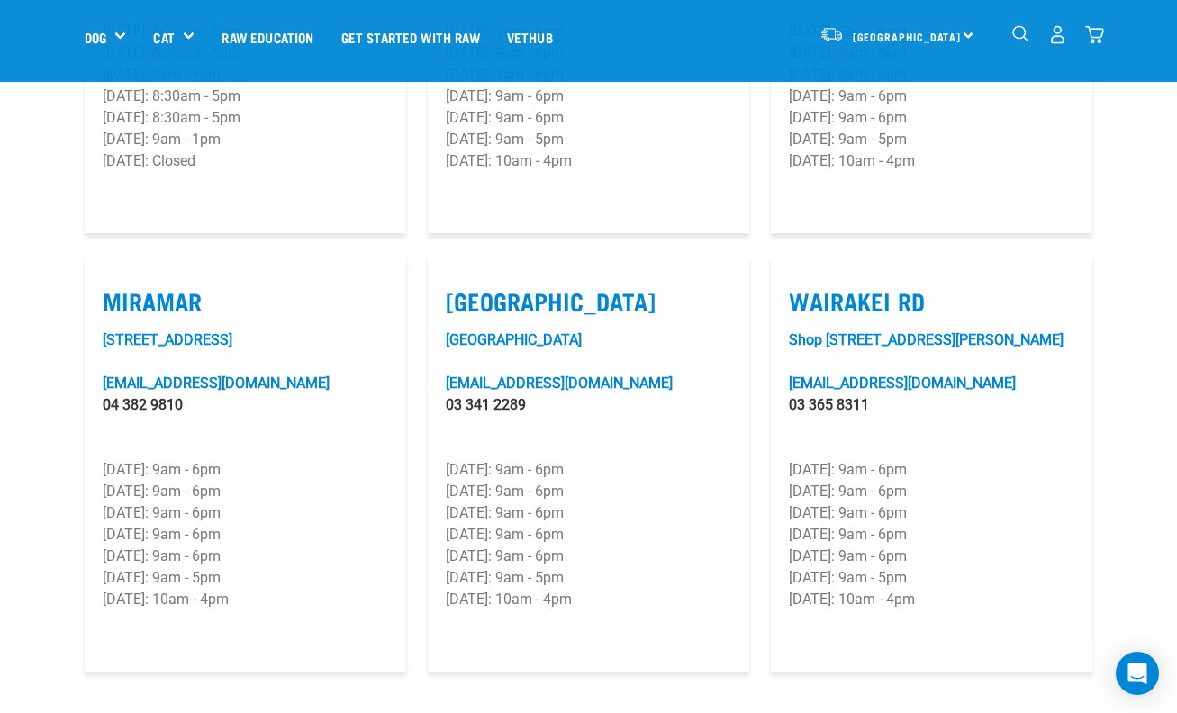
scroll to position [2630, 0]
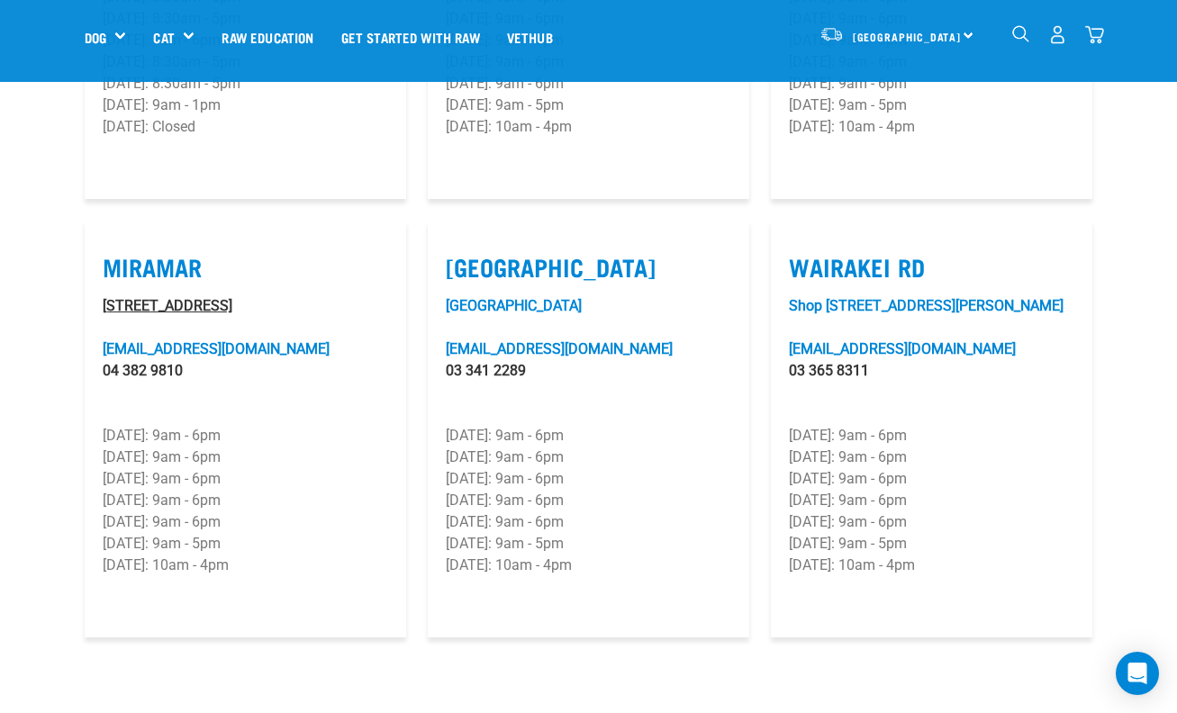
click at [161, 297] on link "8/11 Tauhinu Road, Miramar" at bounding box center [168, 305] width 130 height 17
